Goal: Find specific page/section: Find specific page/section

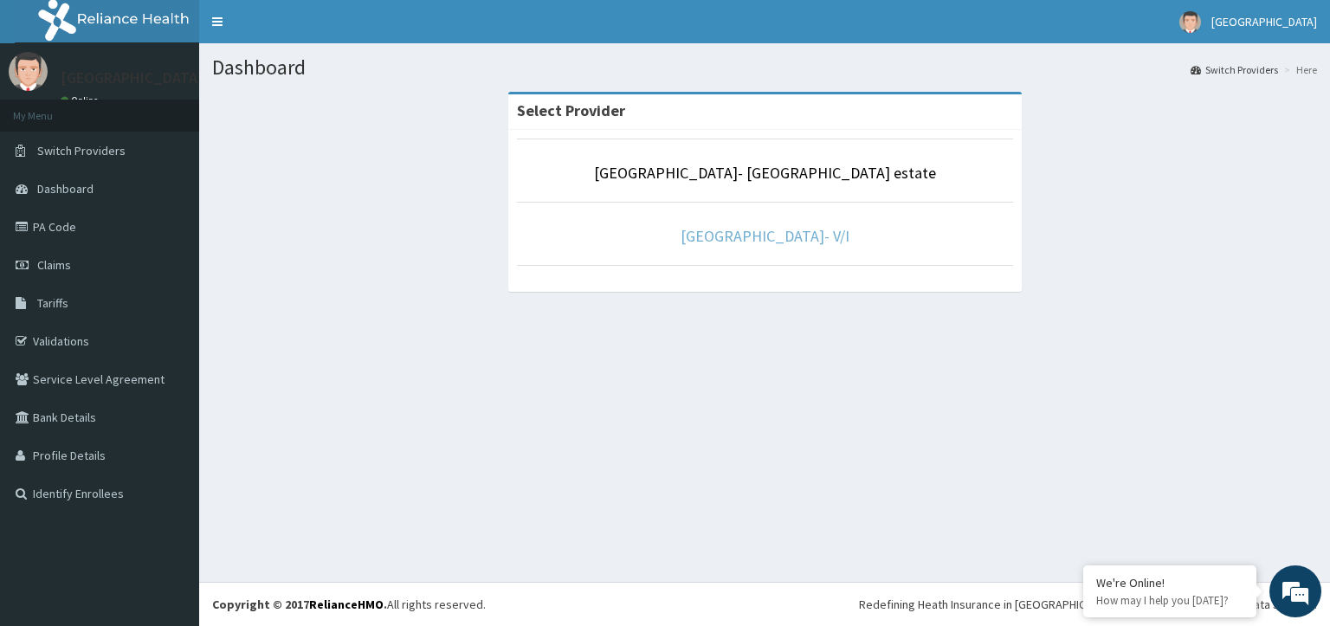
click at [812, 241] on link "[GEOGRAPHIC_DATA]- V/I" at bounding box center [765, 236] width 169 height 20
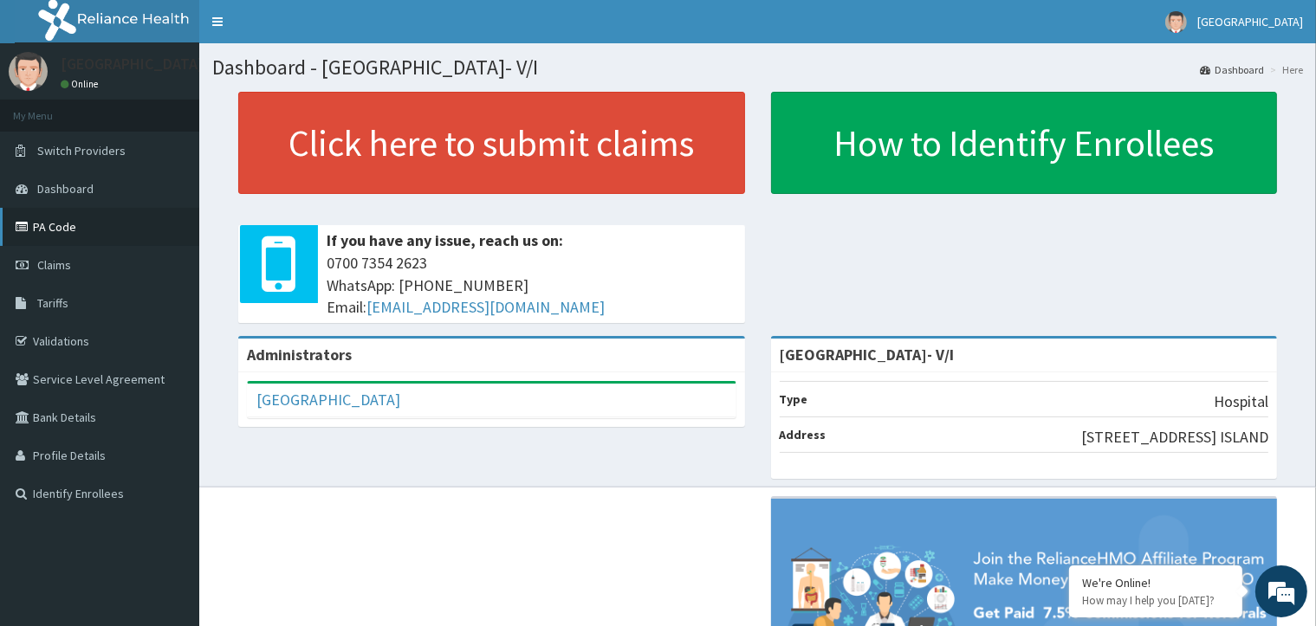
click at [132, 223] on link "PA Code" at bounding box center [99, 227] width 199 height 38
